Goal: Navigation & Orientation: Find specific page/section

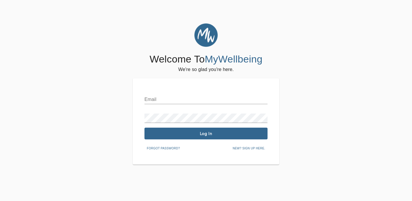
type input "[EMAIL_ADDRESS][DOMAIN_NAME]"
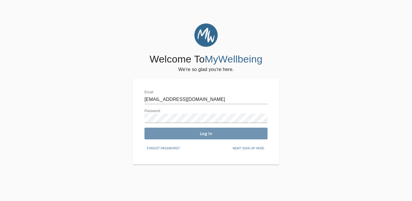
click at [203, 133] on span "Log In" at bounding box center [206, 134] width 118 height 6
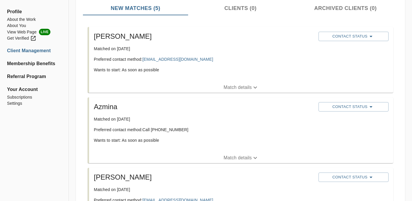
scroll to position [74, 0]
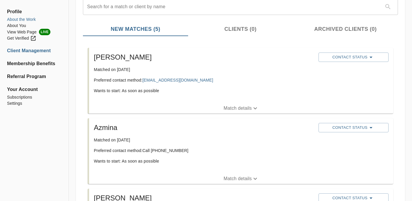
click at [33, 19] on li "About the Work" at bounding box center [34, 19] width 54 height 6
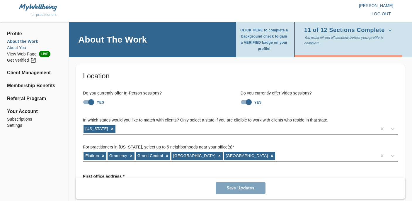
click at [21, 46] on li "About You" at bounding box center [34, 48] width 54 height 6
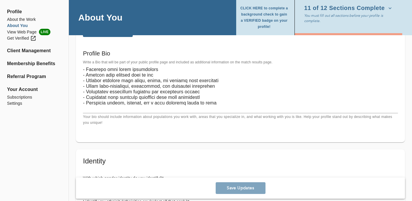
scroll to position [440, 0]
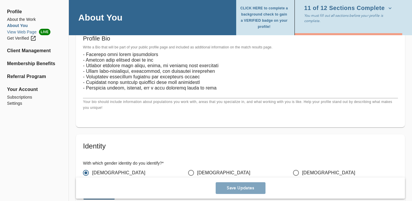
click at [26, 33] on li "View Web Page LIVE" at bounding box center [34, 32] width 54 height 6
click at [28, 25] on li "About You" at bounding box center [34, 26] width 54 height 6
click at [31, 16] on li "About the Work" at bounding box center [34, 19] width 54 height 6
